Goal: Book appointment/travel/reservation

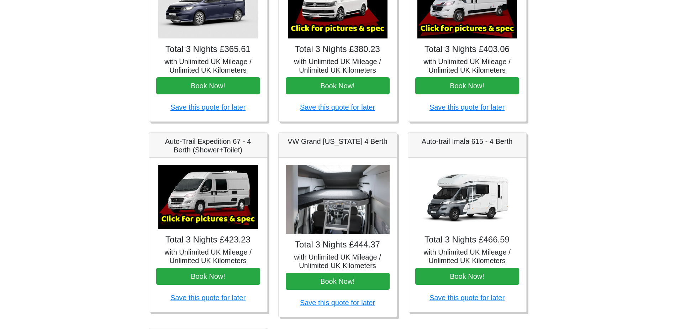
scroll to position [71, 0]
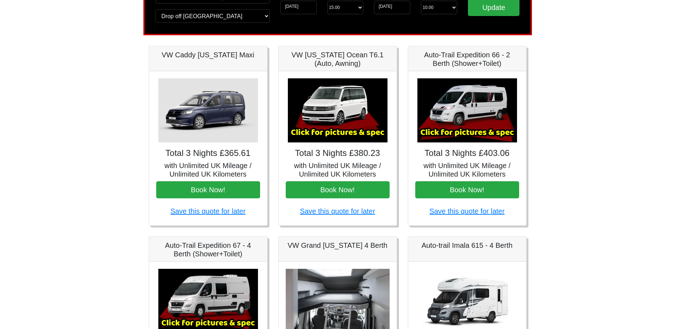
click at [323, 127] on img at bounding box center [338, 110] width 100 height 64
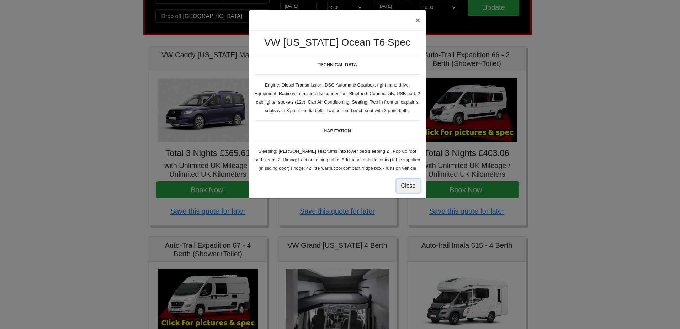
click at [405, 182] on button "Close" at bounding box center [409, 186] width 24 height 14
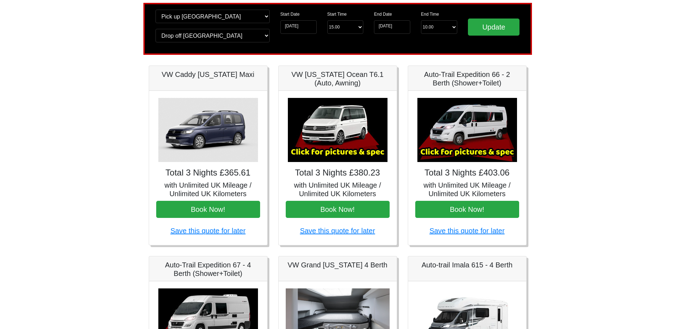
scroll to position [0, 0]
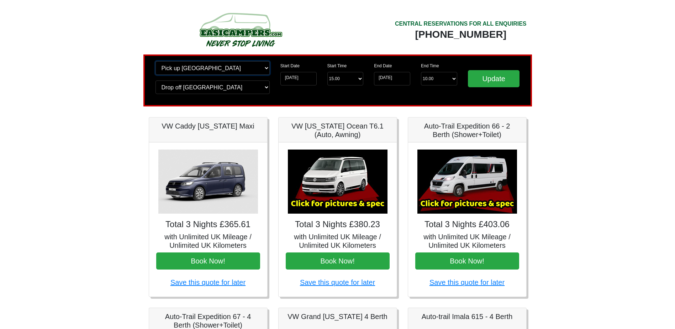
click at [178, 69] on select "Change pick up location? Pick up [GEOGRAPHIC_DATA] [GEOGRAPHIC_DATA] [GEOGRAPHI…" at bounding box center [212, 68] width 114 height 14
select select "MAN"
click at [155, 61] on select "Change pick up location? Pick up [GEOGRAPHIC_DATA] [GEOGRAPHIC_DATA] [GEOGRAPHI…" at bounding box center [212, 68] width 114 height 14
click at [183, 84] on select "Change drop off location? Drop off [GEOGRAPHIC_DATA] [GEOGRAPHIC_DATA] [GEOGRAP…" at bounding box center [212, 87] width 114 height 14
select select "MAN"
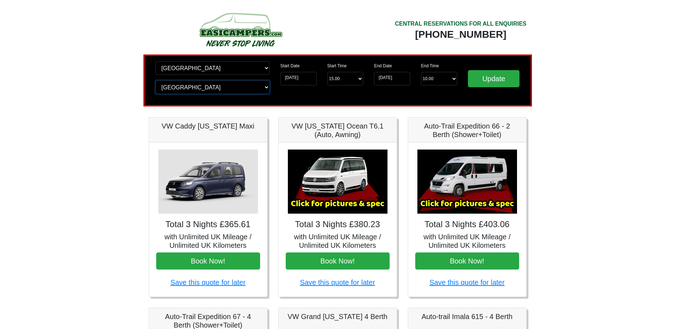
click at [155, 80] on select "Change drop off location? Drop off [GEOGRAPHIC_DATA] [GEOGRAPHIC_DATA] [GEOGRAP…" at bounding box center [212, 87] width 114 height 14
click at [504, 77] on input "Update" at bounding box center [494, 78] width 52 height 17
